Goal: Information Seeking & Learning: Learn about a topic

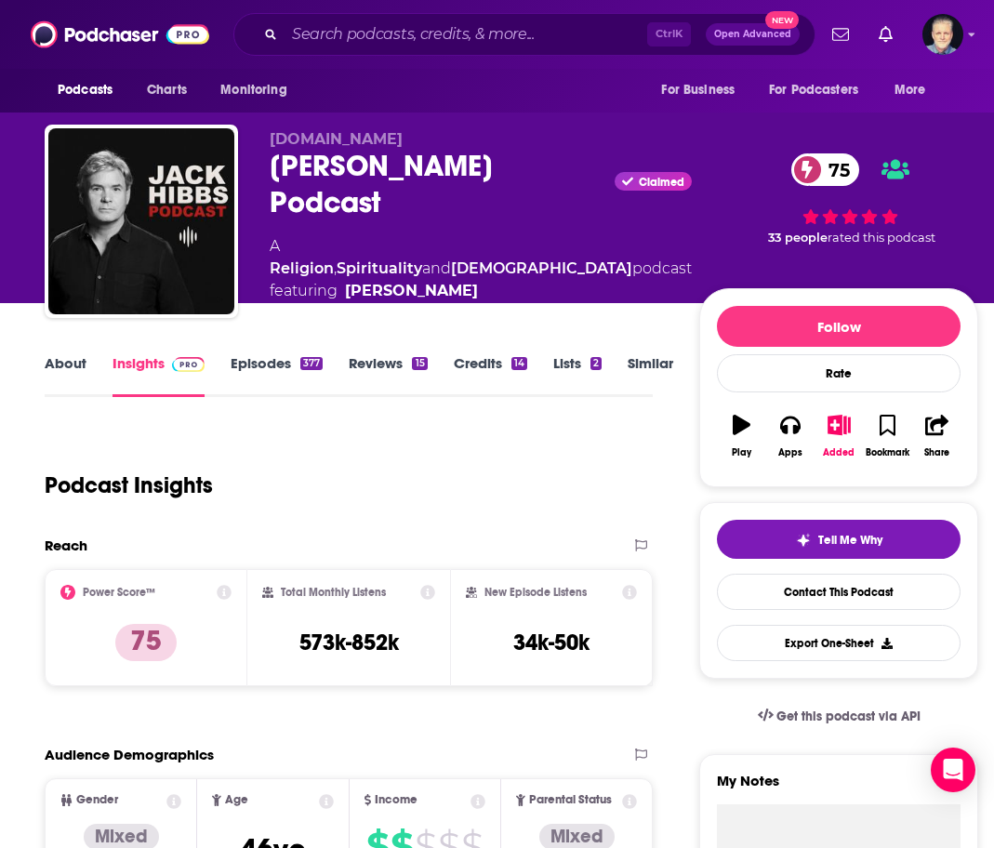
click at [58, 366] on link "About" at bounding box center [66, 375] width 42 height 43
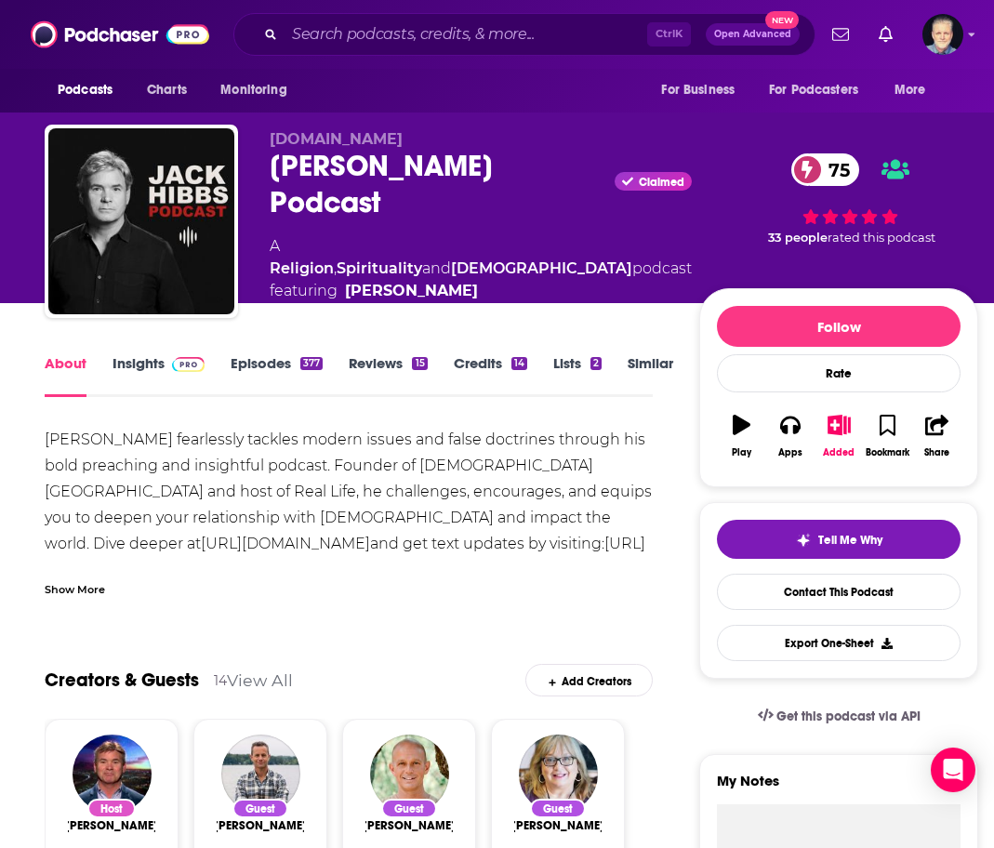
click at [117, 363] on link "Insights" at bounding box center [158, 375] width 92 height 43
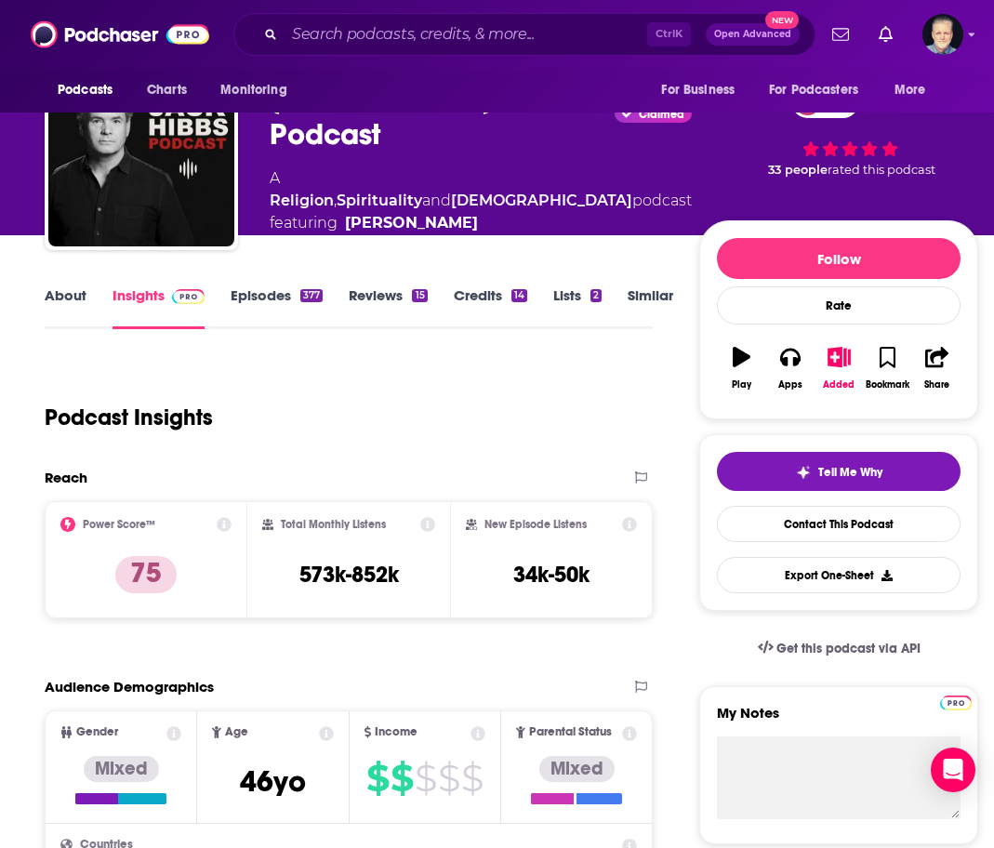
scroll to position [186, 0]
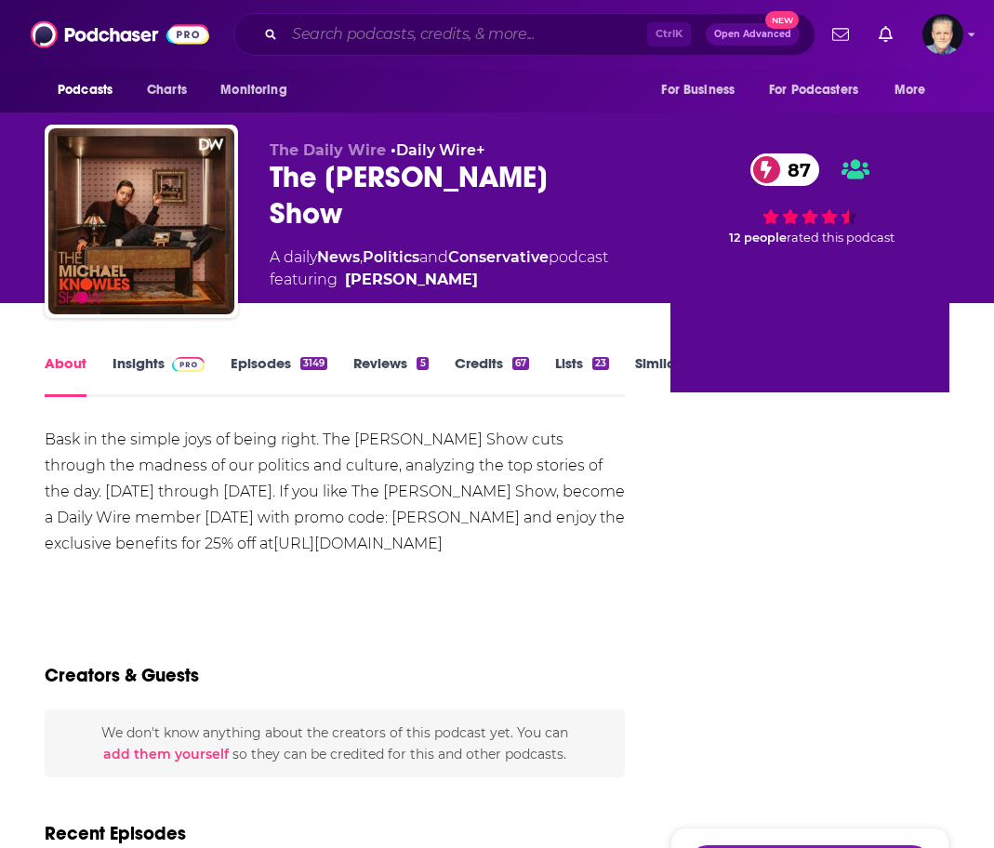
click at [419, 36] on input "Search podcasts, credits, & more..." at bounding box center [465, 35] width 363 height 30
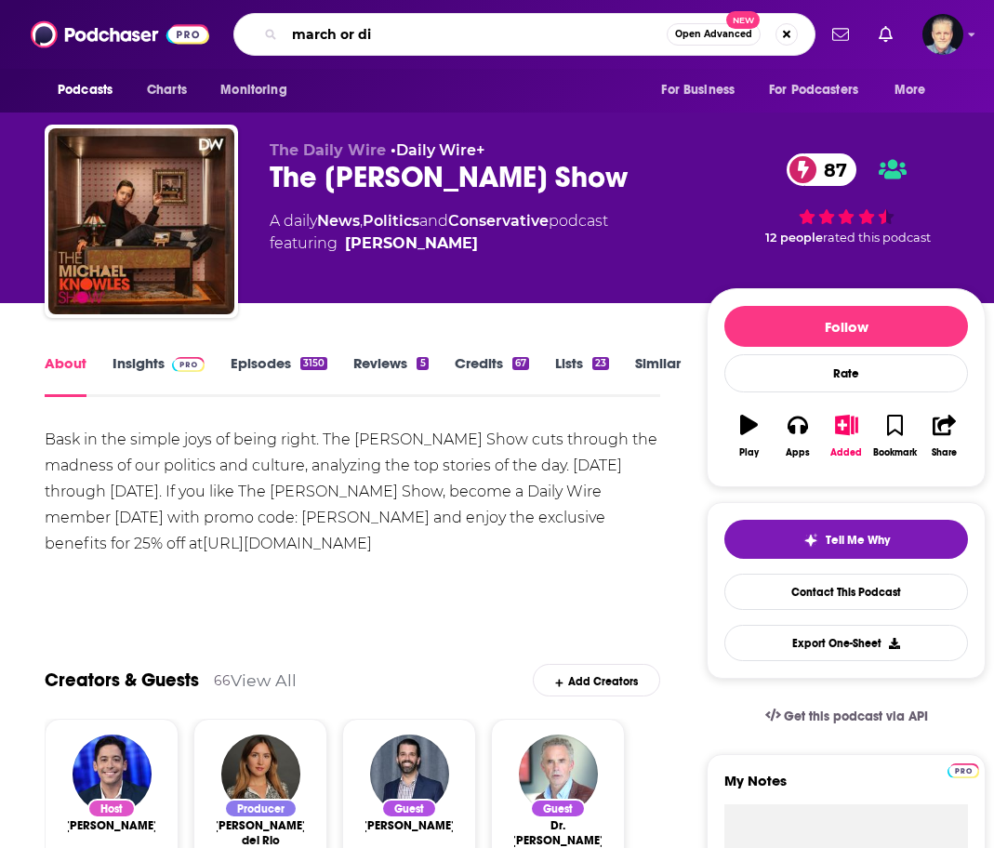
type input "march or die"
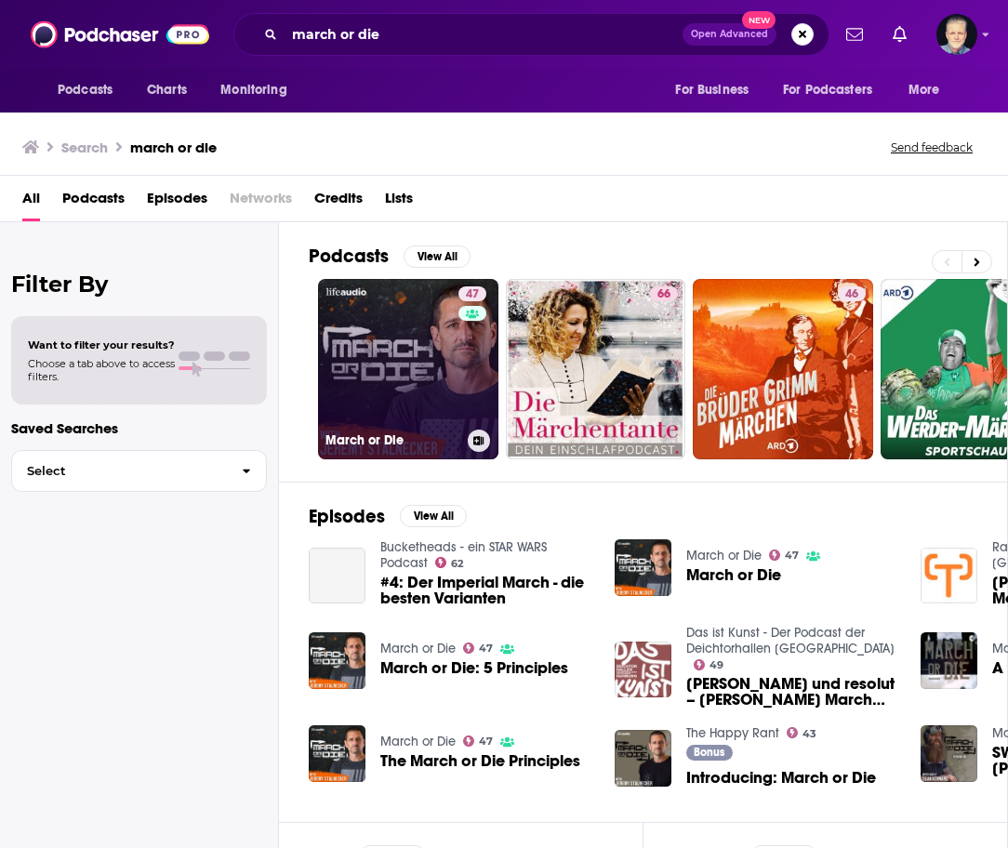
click at [397, 331] on link "47 March or Die" at bounding box center [408, 369] width 180 height 180
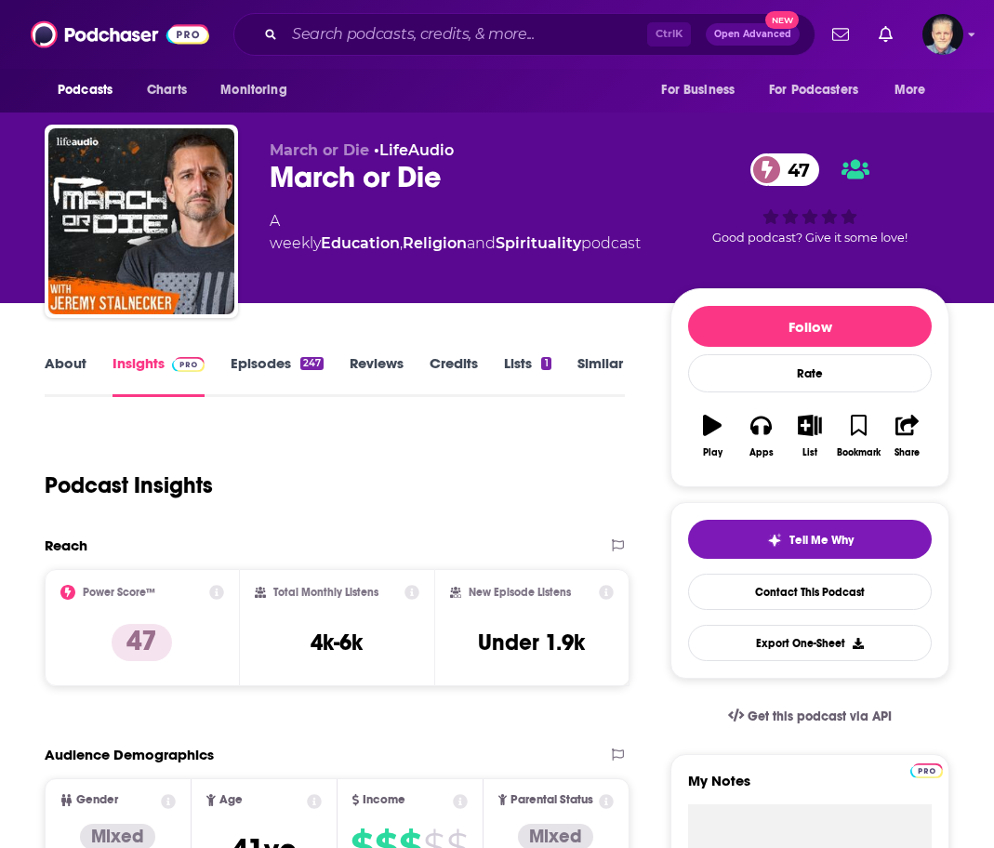
click at [72, 361] on link "About" at bounding box center [66, 375] width 42 height 43
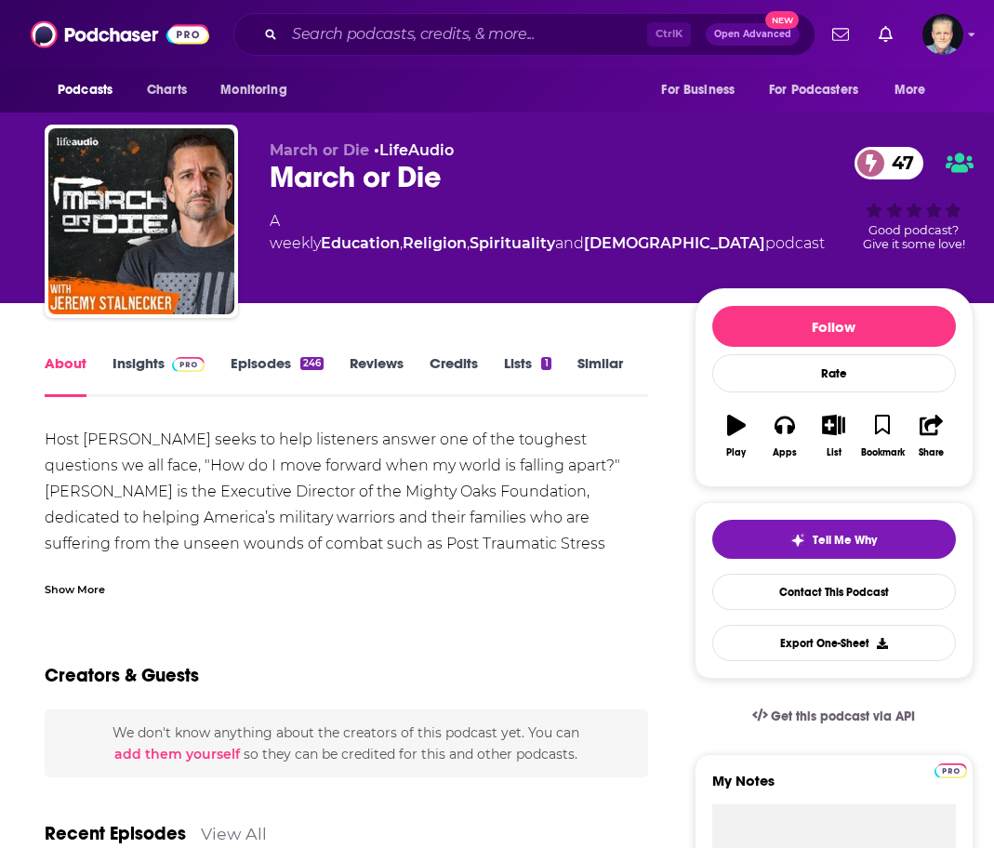
click at [95, 587] on div "Show More" at bounding box center [75, 588] width 60 height 18
